Goal: Register for event/course

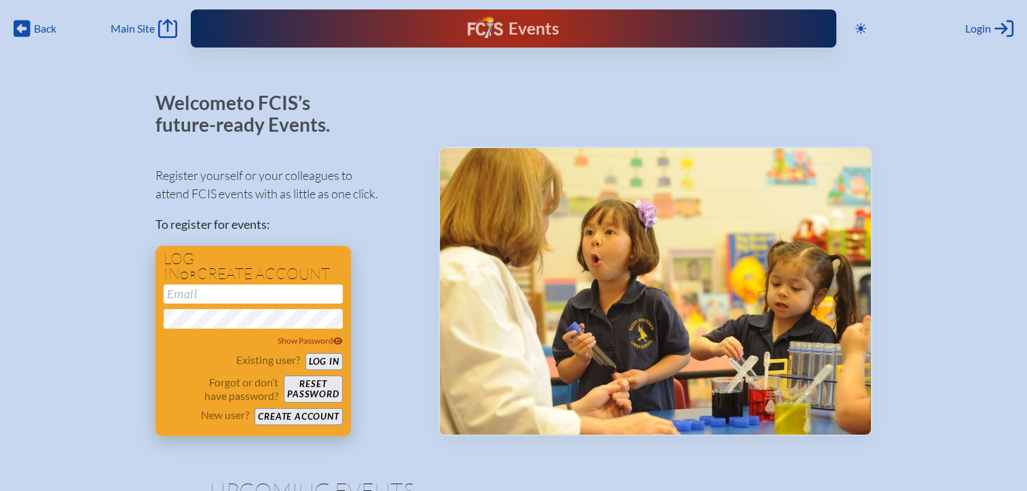
type input "[EMAIL_ADDRESS][DOMAIN_NAME]"
drag, startPoint x: 320, startPoint y: 359, endPoint x: 331, endPoint y: 356, distance: 11.2
click at [320, 359] on button "Log in" at bounding box center [323, 361] width 37 height 17
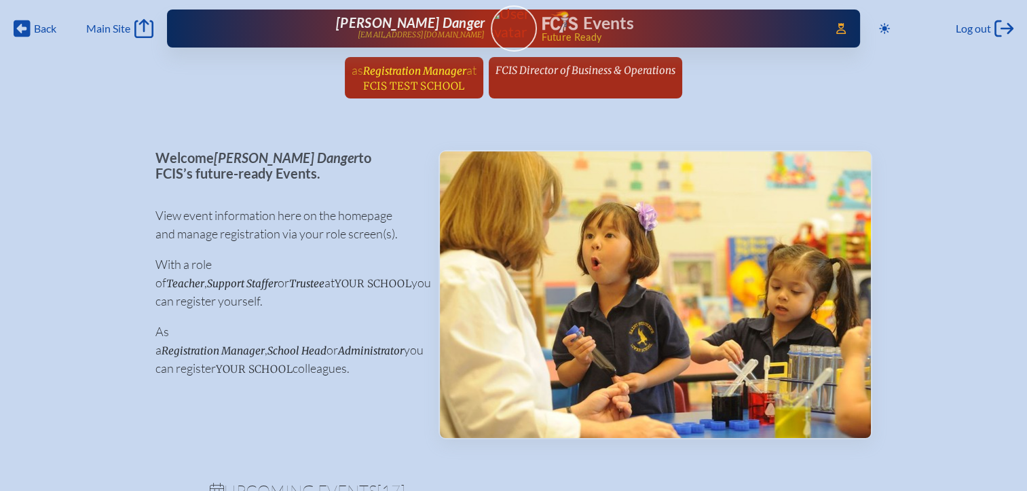
click at [426, 79] on span "FCIS Test School" at bounding box center [413, 85] width 101 height 13
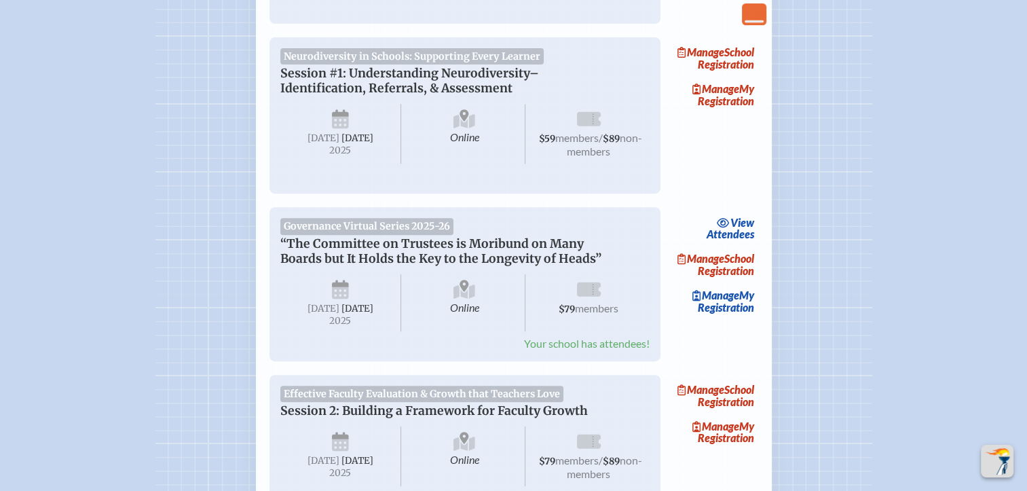
scroll to position [611, 0]
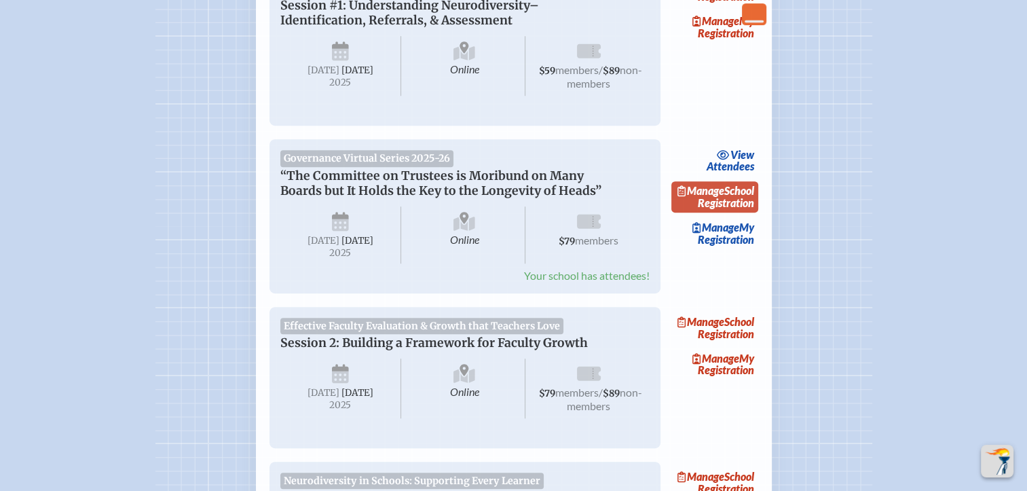
click at [735, 210] on link "Manage School Registration" at bounding box center [714, 196] width 87 height 31
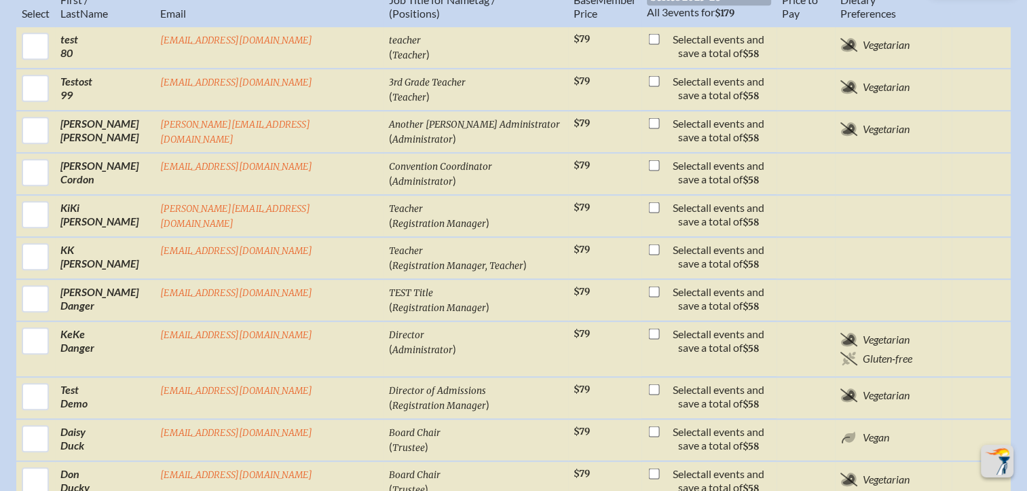
scroll to position [475, 0]
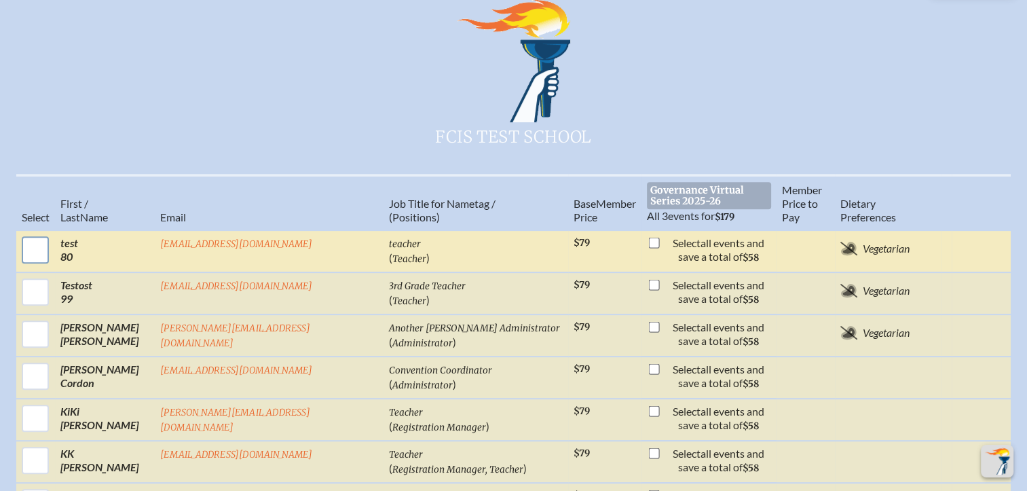
click at [37, 233] on input "checkbox" at bounding box center [35, 250] width 34 height 34
checkbox input "true"
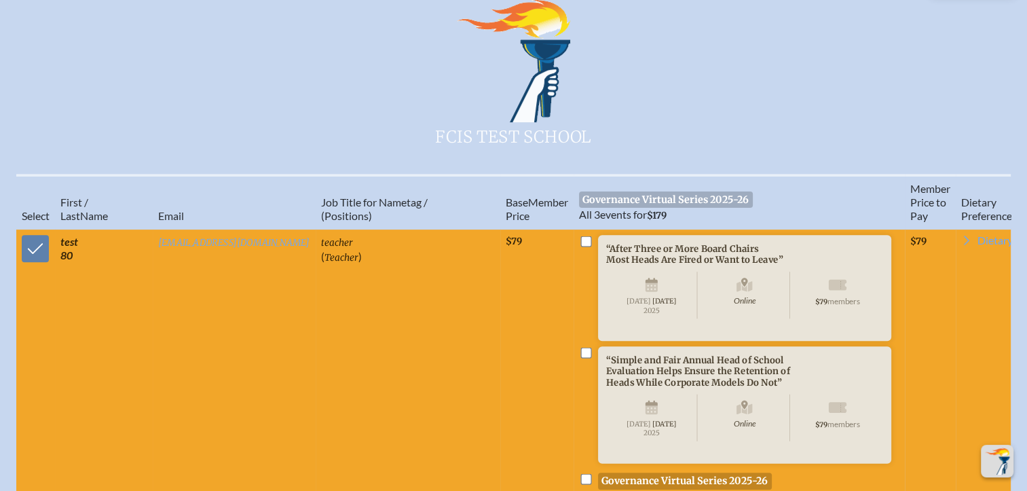
click at [580, 235] on input "checkbox" at bounding box center [585, 240] width 11 height 11
checkbox input "true"
click at [580, 347] on input "checkbox" at bounding box center [585, 352] width 11 height 11
checkbox input "true"
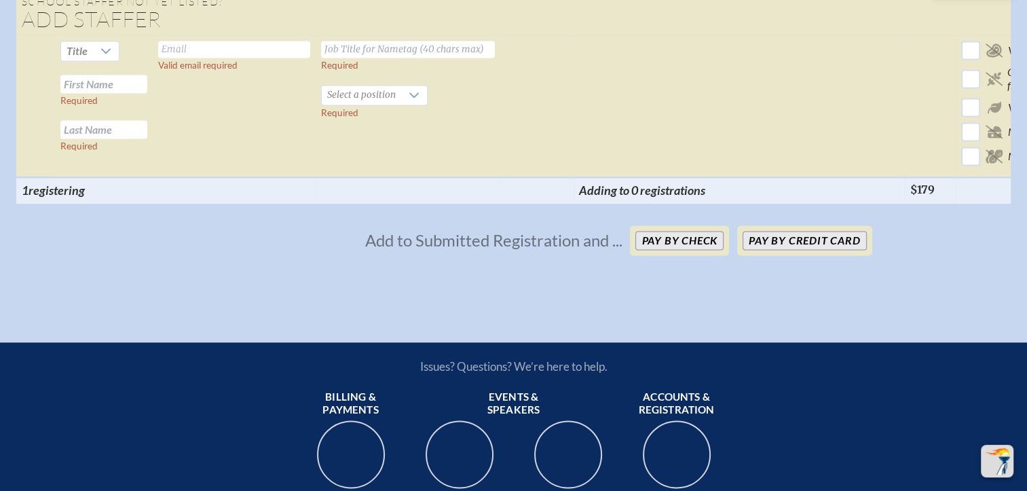
scroll to position [1900, 0]
click at [832, 230] on button "Pay by Credit Card" at bounding box center [803, 239] width 123 height 19
